Goal: Task Accomplishment & Management: Complete application form

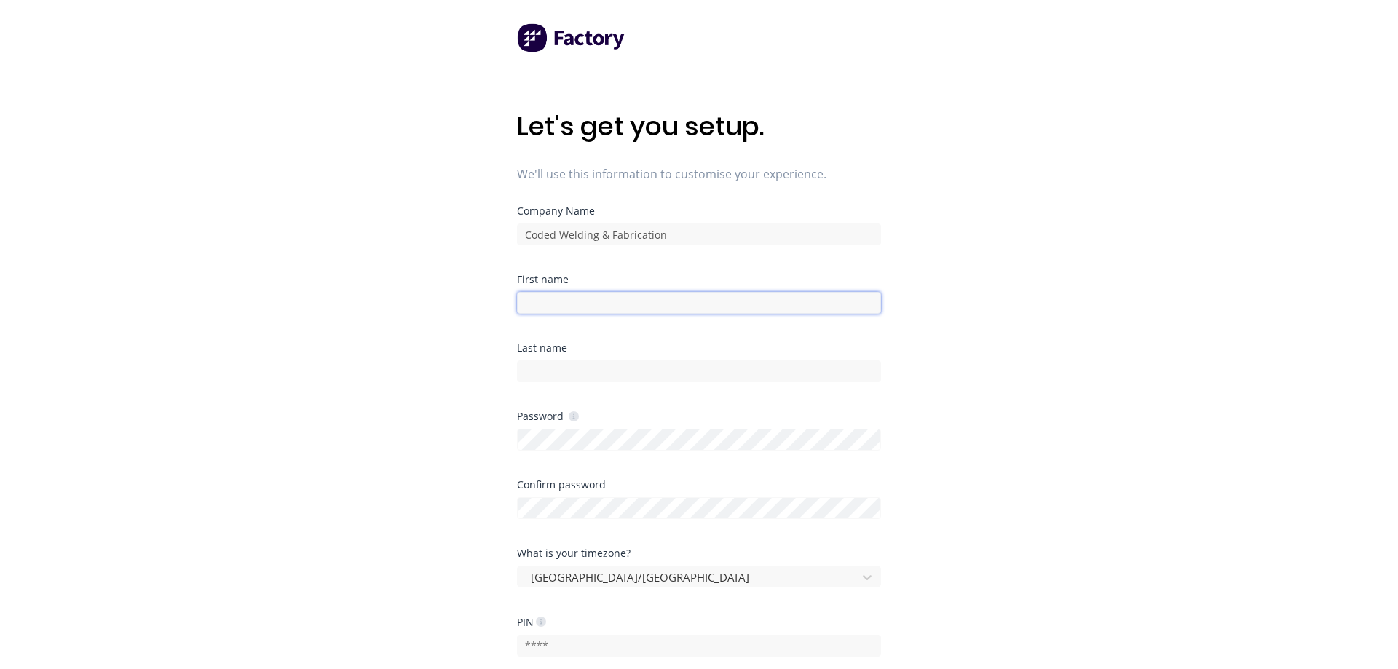
click at [661, 296] on input at bounding box center [699, 303] width 364 height 22
type input "[PERSON_NAME]"
type input "Banjac"
click at [440, 502] on div "Let's get you setup. We'll use this information to customise your experience. C…" at bounding box center [699, 363] width 1398 height 727
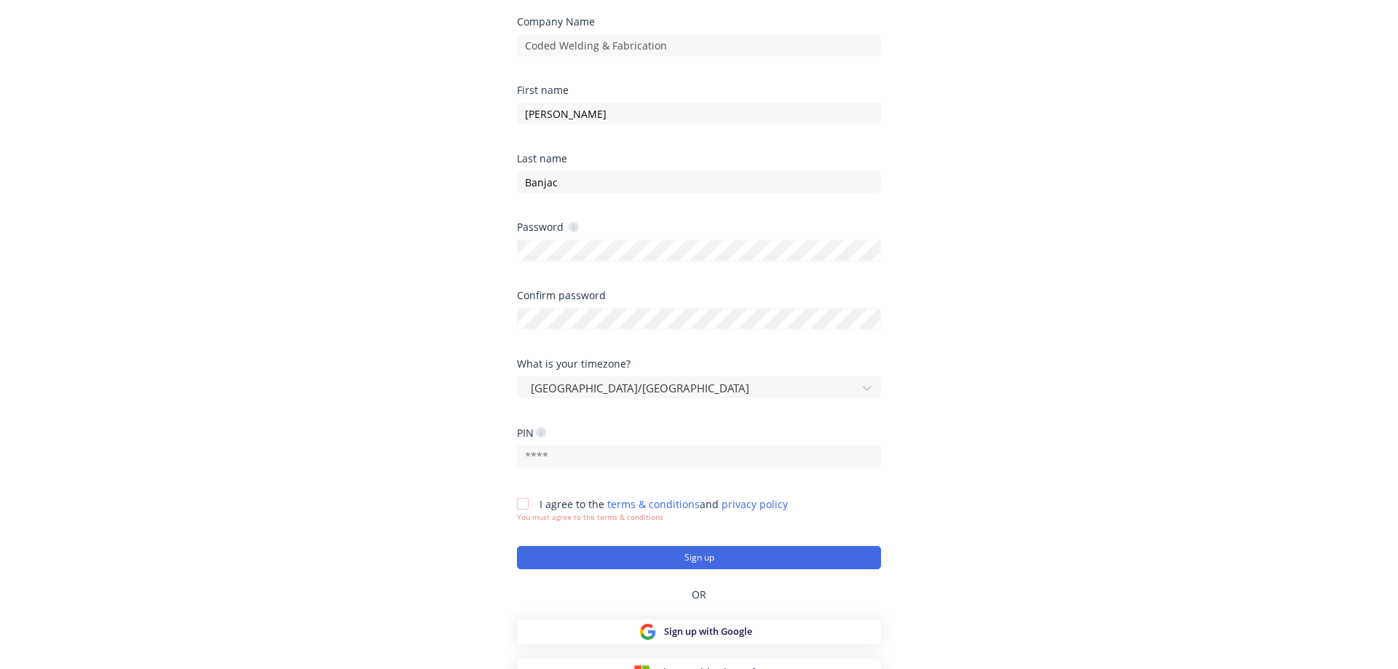
scroll to position [206, 0]
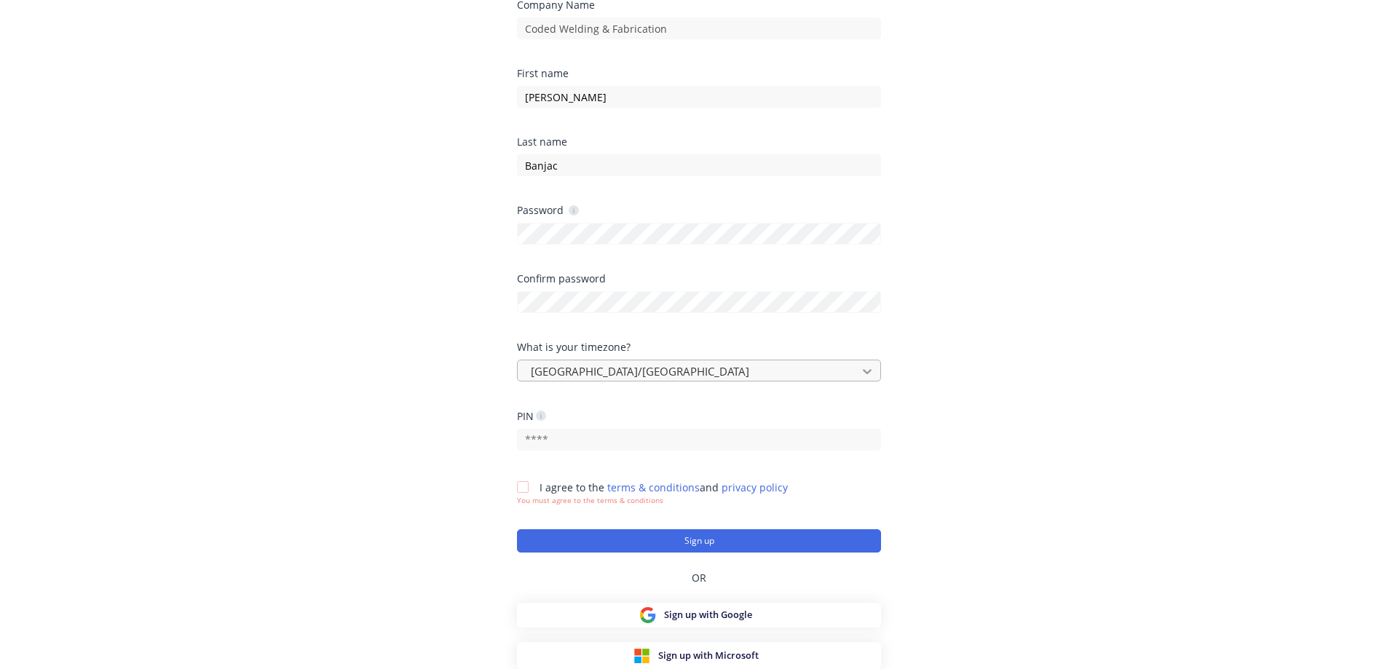
click at [874, 370] on div at bounding box center [867, 371] width 26 height 23
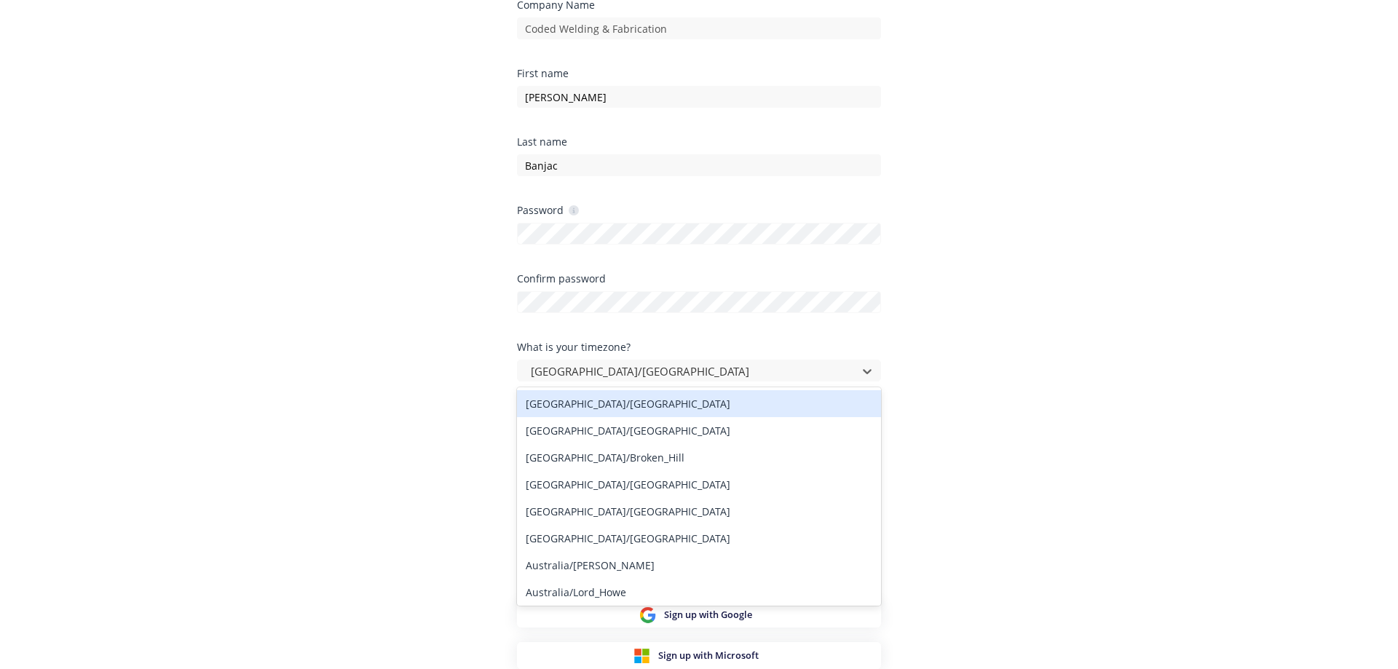
scroll to position [83, 0]
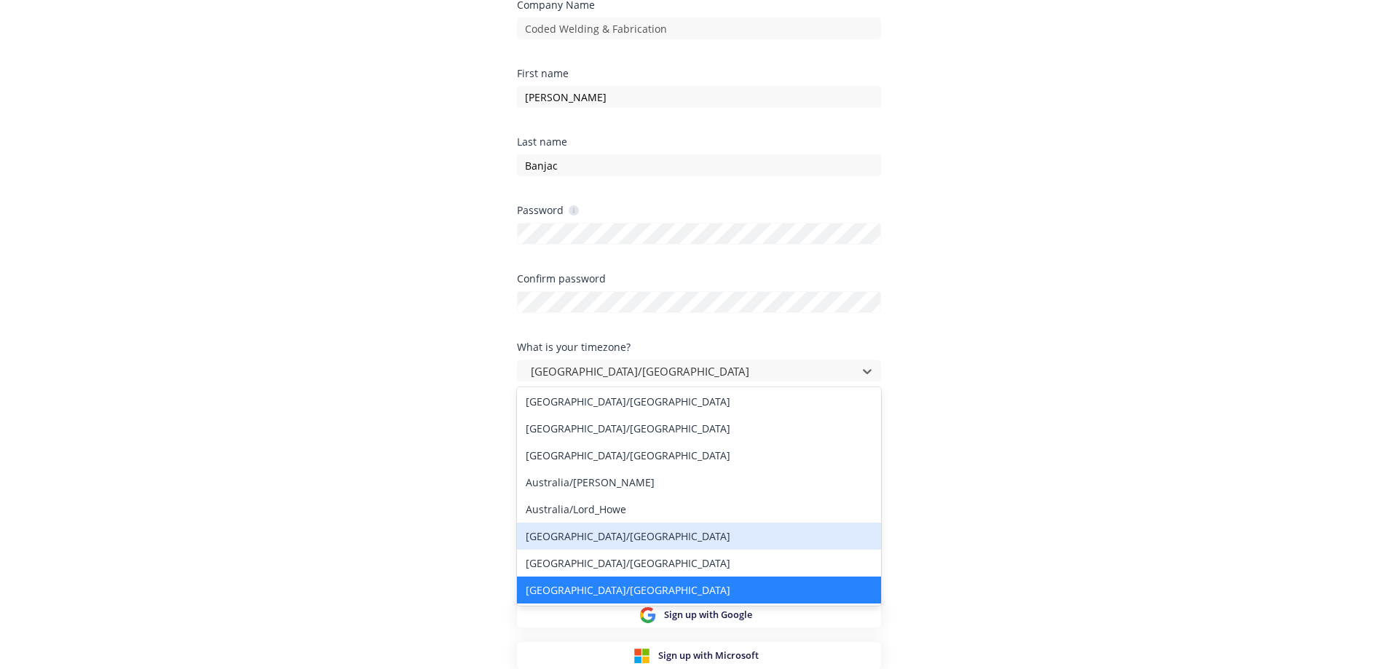
click at [643, 542] on div "[GEOGRAPHIC_DATA]/[GEOGRAPHIC_DATA]" at bounding box center [699, 536] width 364 height 27
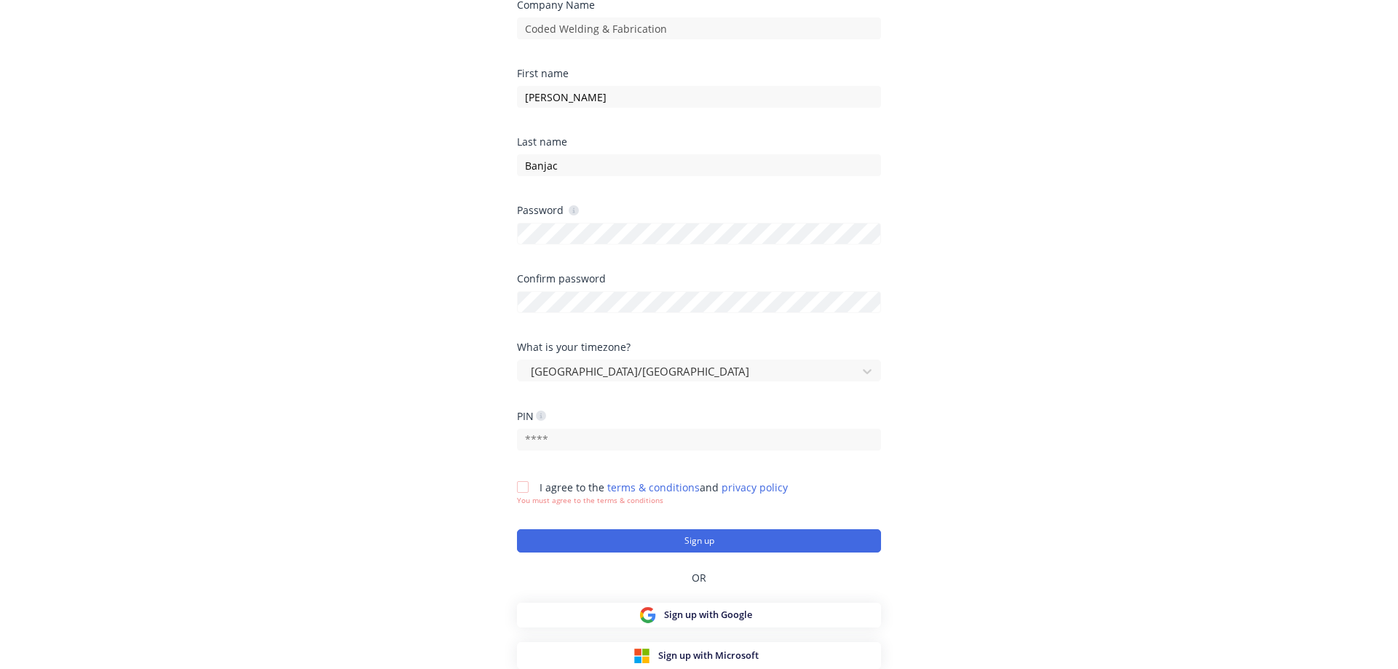
click at [373, 502] on div "Let's get you setup. We'll use this information to customise your experience. C…" at bounding box center [699, 157] width 1398 height 727
click at [569, 446] on input "text" at bounding box center [699, 440] width 364 height 22
type input "5005"
click at [519, 489] on div at bounding box center [522, 487] width 29 height 29
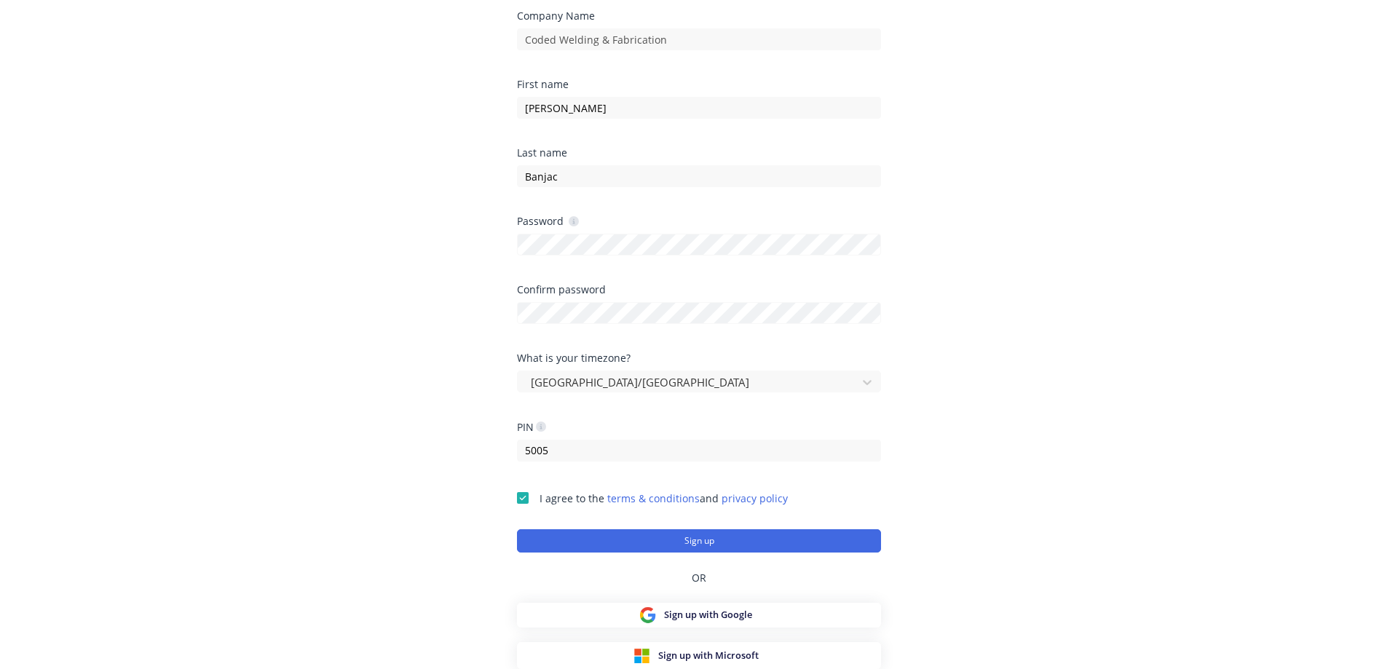
scroll to position [195, 0]
click at [572, 542] on button "Sign up" at bounding box center [699, 540] width 364 height 23
click at [537, 539] on button "Sign up" at bounding box center [699, 540] width 364 height 23
click at [571, 541] on button "Sign up" at bounding box center [699, 540] width 364 height 23
click at [673, 536] on button "Sign up" at bounding box center [699, 540] width 364 height 23
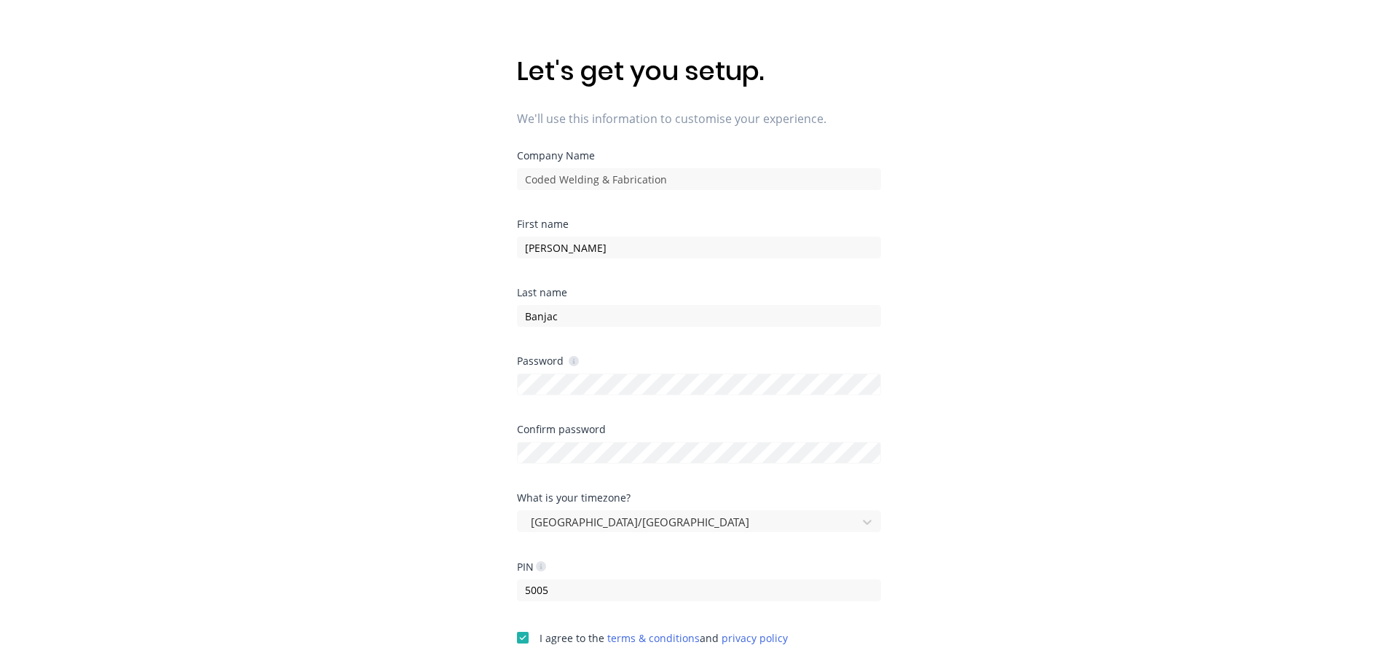
scroll to position [74, 0]
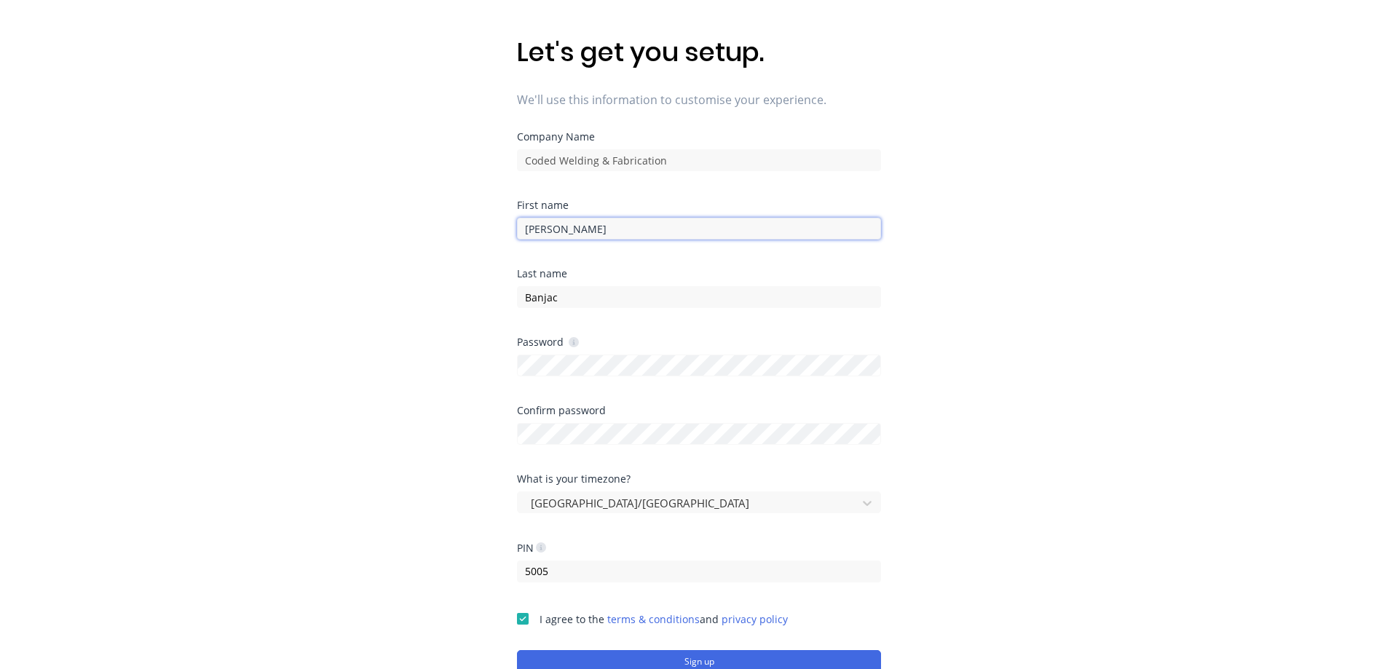
click at [566, 233] on input "[PERSON_NAME]" at bounding box center [699, 229] width 364 height 22
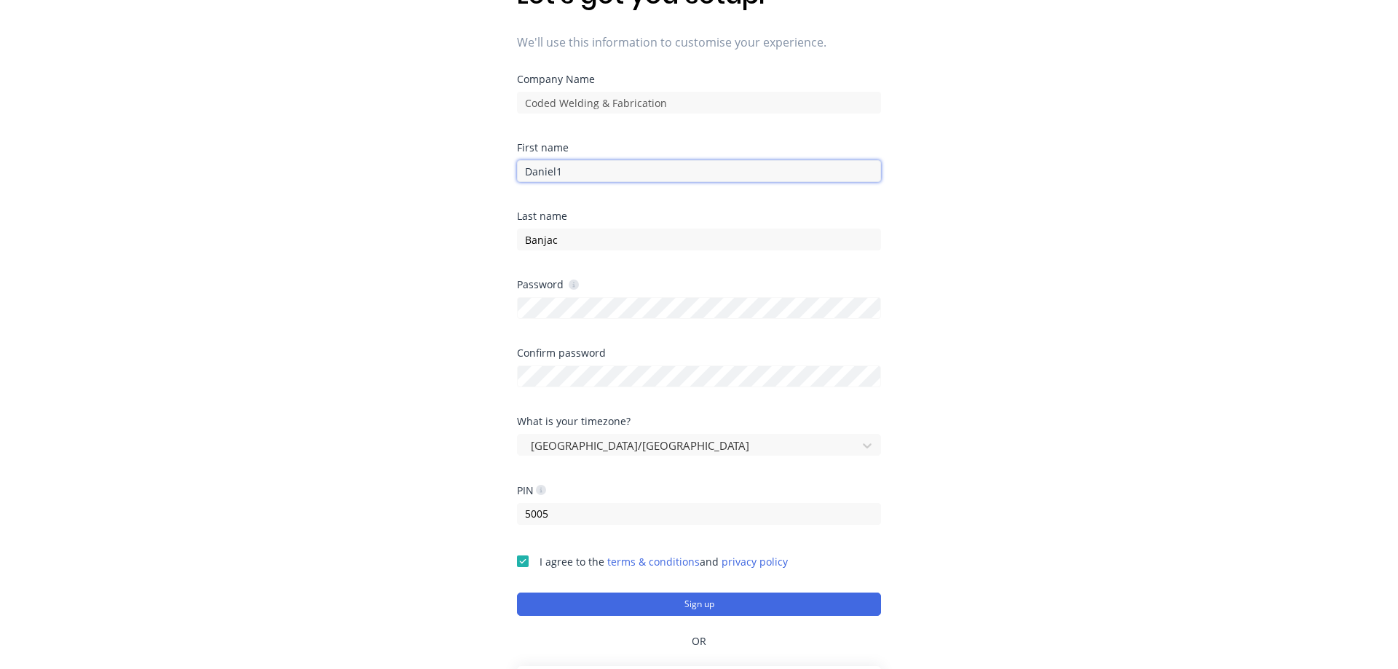
scroll to position [149, 0]
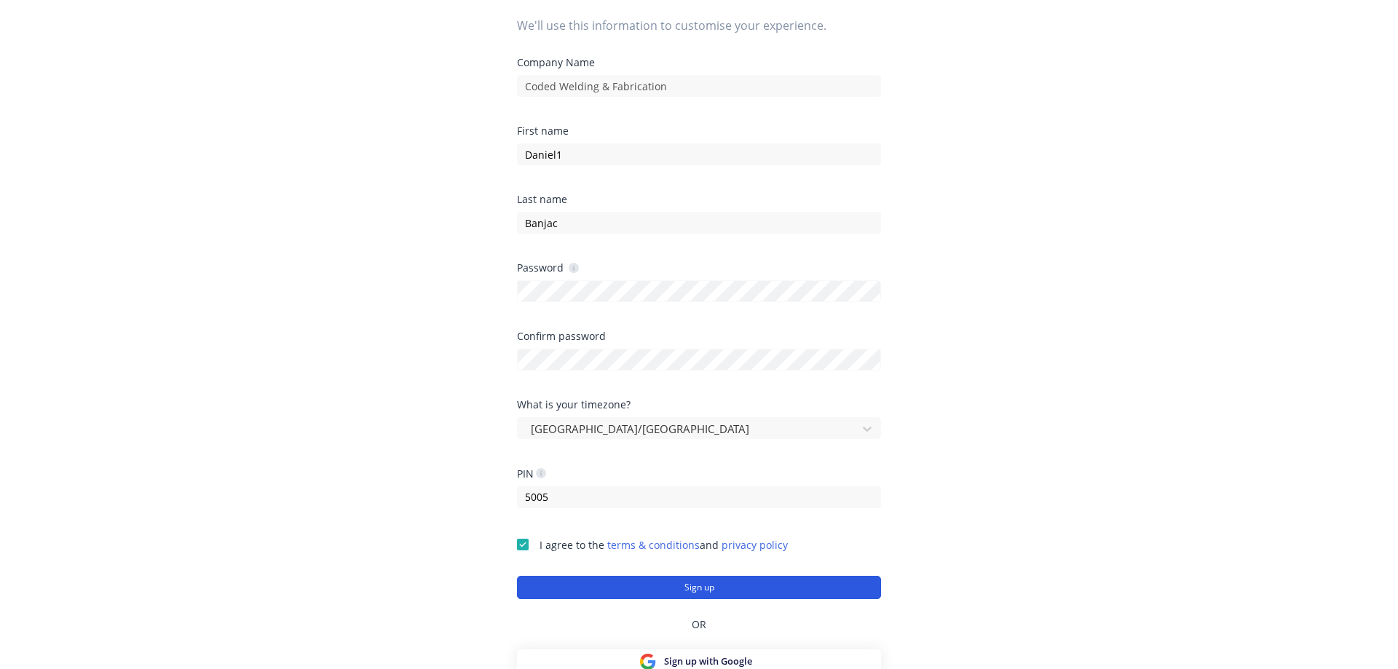
click at [596, 586] on button "Sign up" at bounding box center [699, 587] width 364 height 23
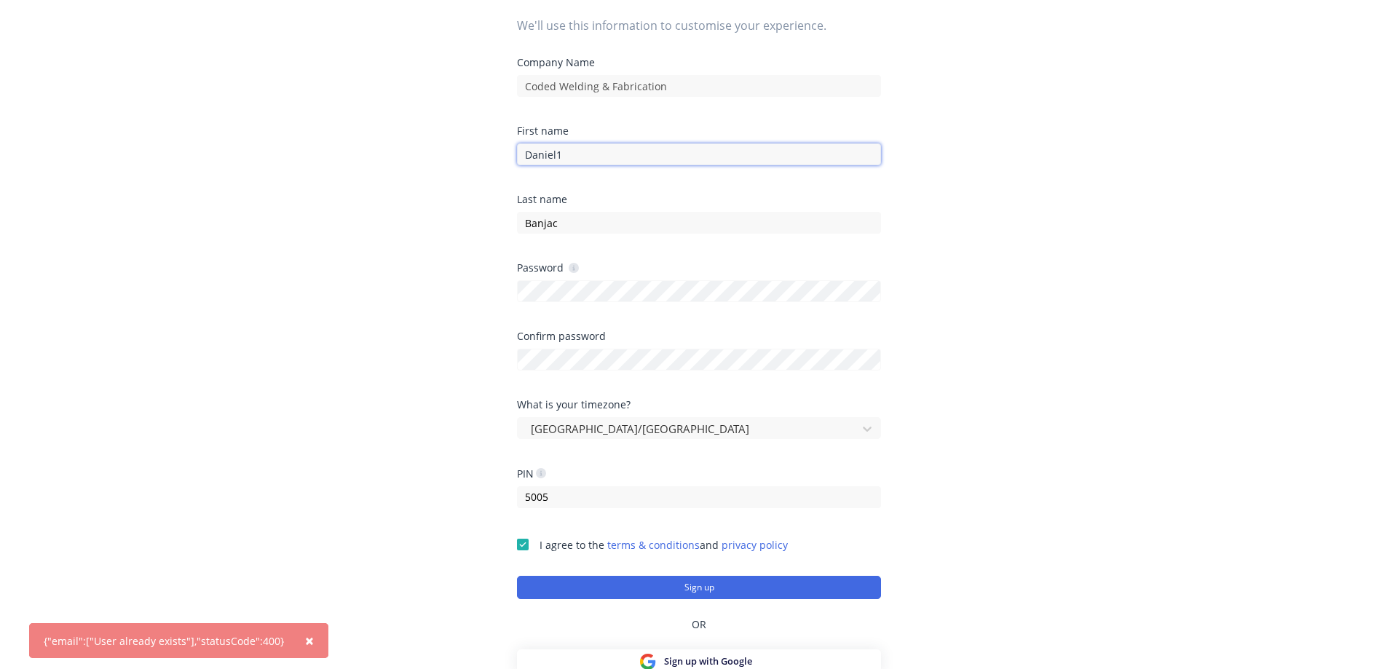
click at [575, 155] on input "Daniel1" at bounding box center [699, 154] width 364 height 22
type input "[PERSON_NAME]"
click at [436, 207] on div "Let's get you setup. We'll use this information to customise your experience. C…" at bounding box center [699, 214] width 1398 height 727
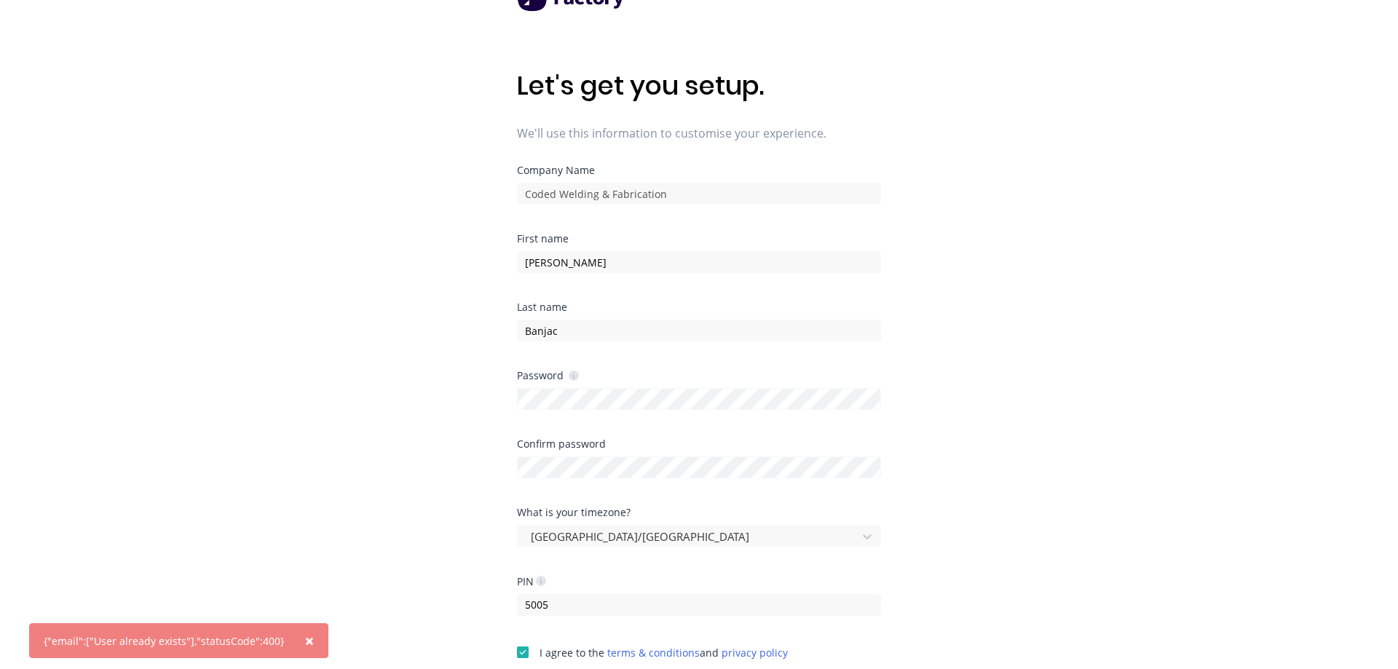
scroll to position [0, 0]
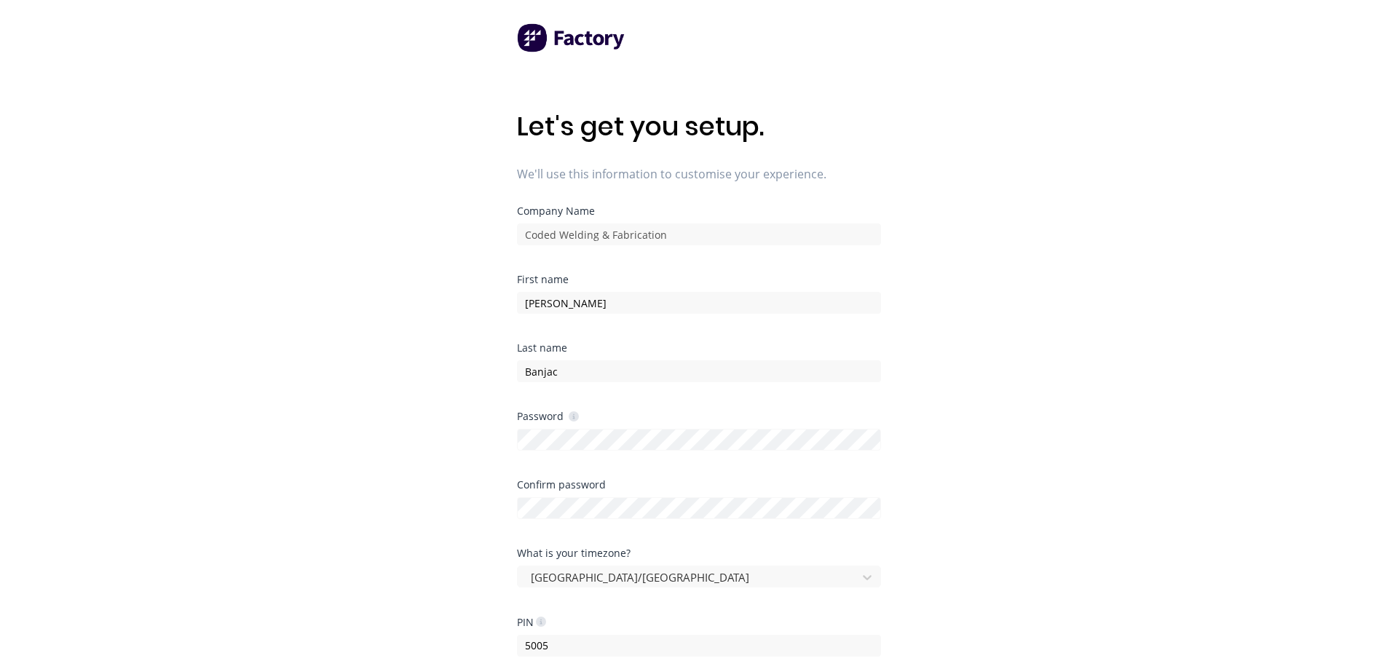
click at [414, 255] on div "Let's get you setup. We'll use this information to customise your experience. C…" at bounding box center [699, 363] width 1398 height 727
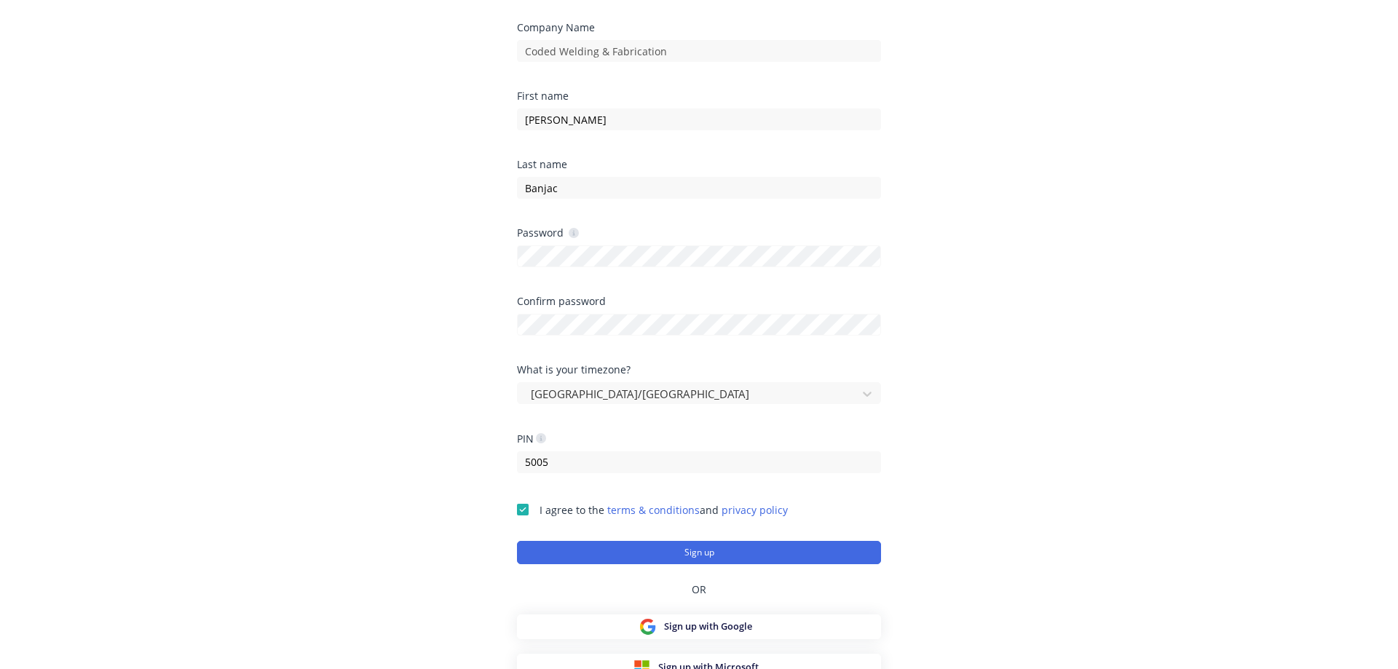
scroll to position [195, 0]
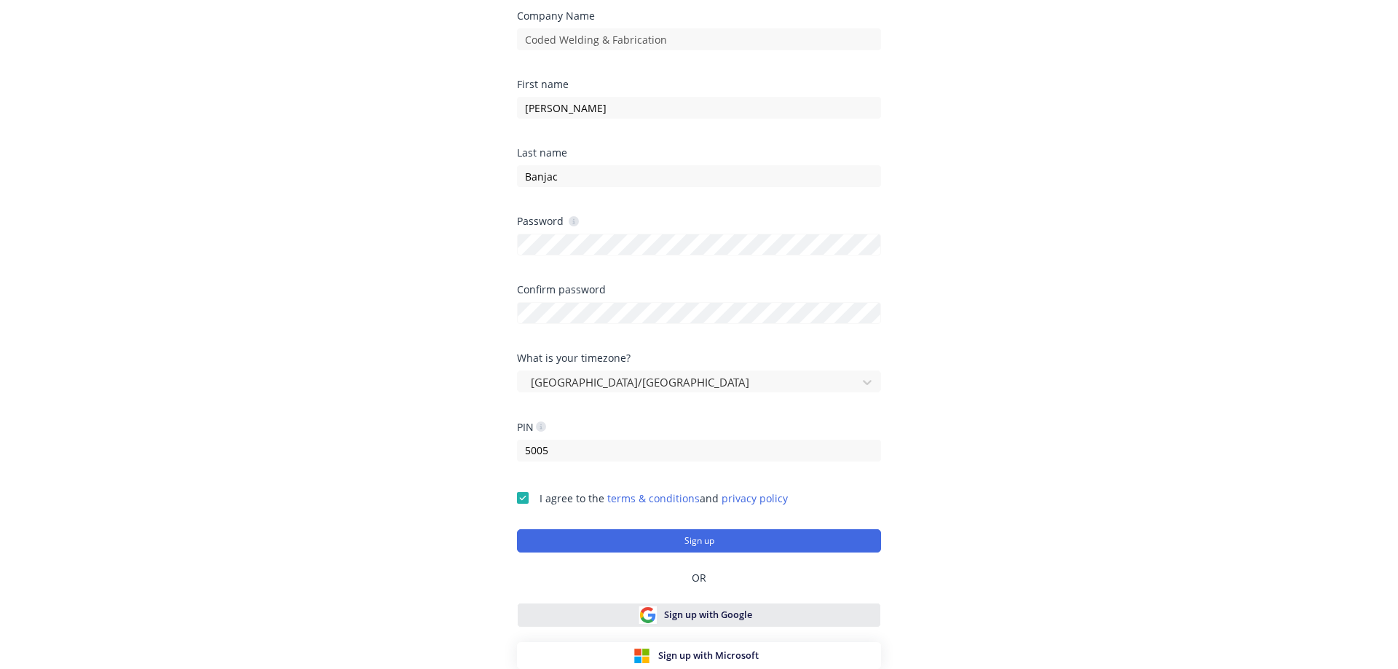
click at [740, 614] on span "Sign up with Google" at bounding box center [708, 615] width 88 height 14
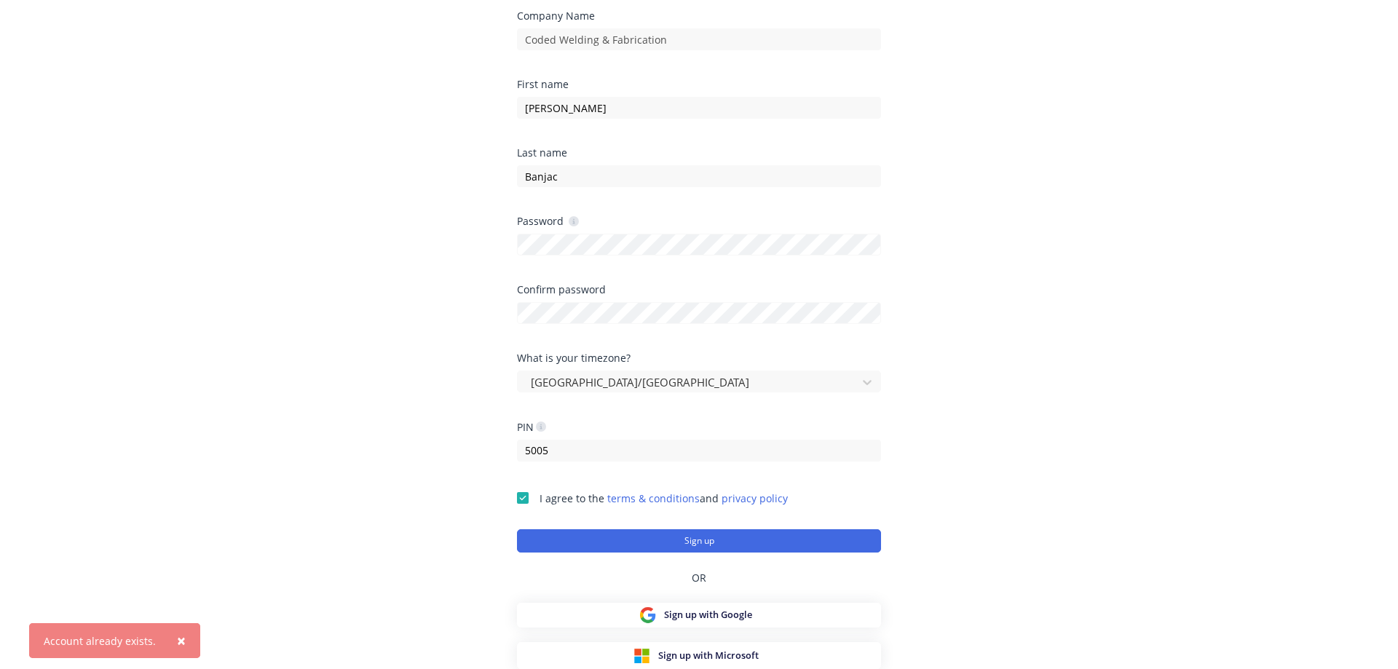
click at [431, 502] on div "Let's get you setup. We'll use this information to customise your experience. C…" at bounding box center [699, 168] width 1398 height 727
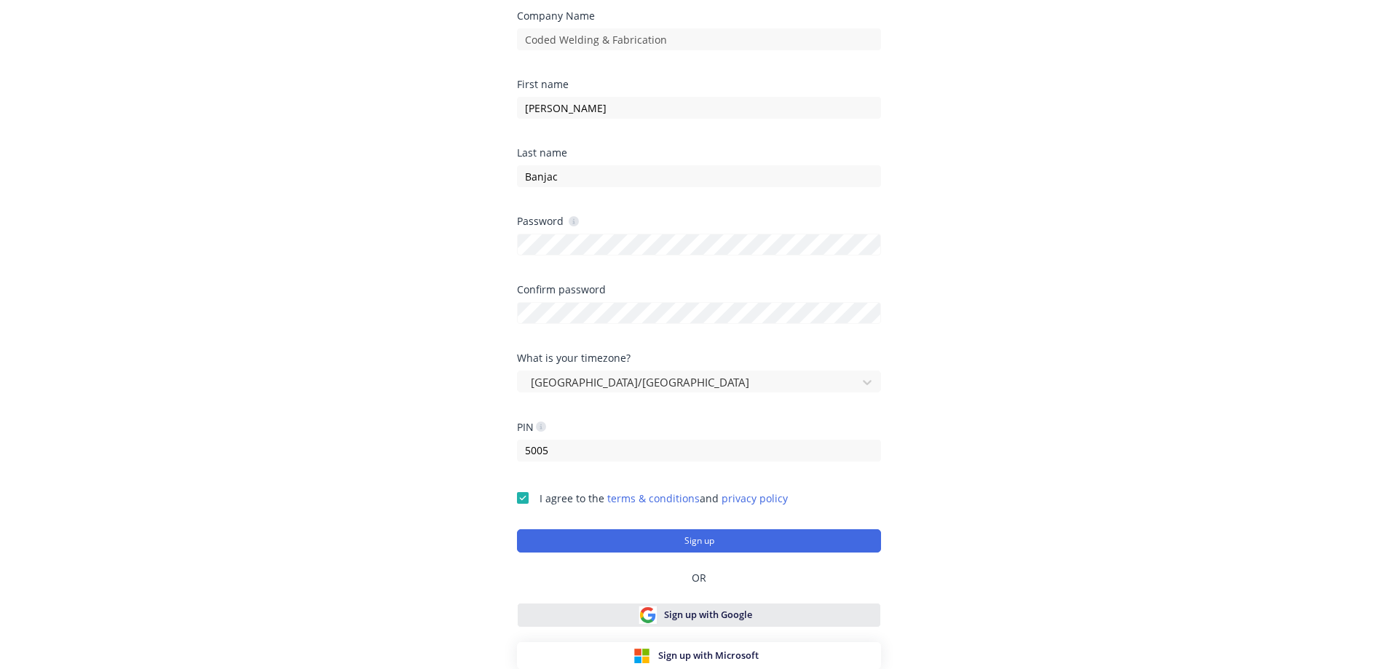
click at [695, 617] on span "Sign up with Google" at bounding box center [708, 615] width 88 height 14
click at [692, 616] on span "Sign up with Google" at bounding box center [708, 615] width 88 height 14
